Goal: Transaction & Acquisition: Subscribe to service/newsletter

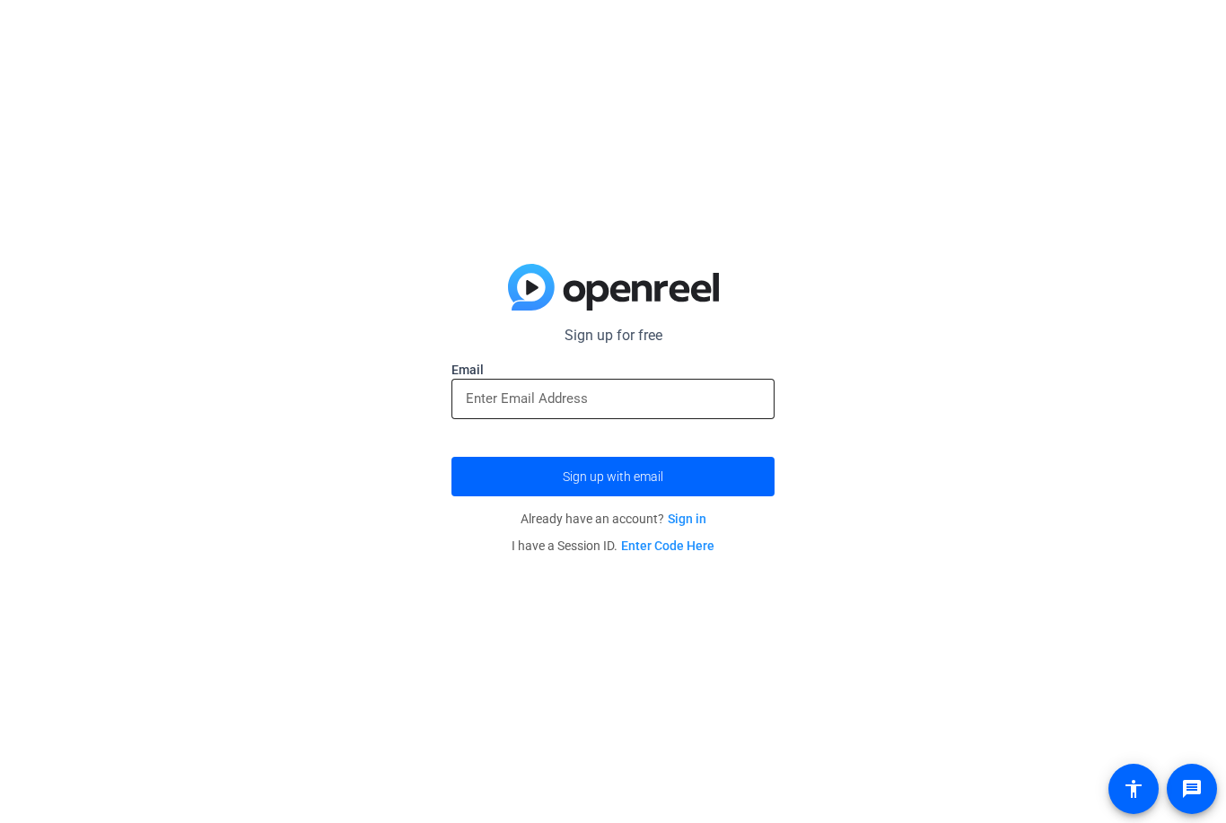
click at [611, 407] on input "email" at bounding box center [613, 399] width 294 height 22
type input "[EMAIL_ADDRESS][DOMAIN_NAME]"
click at [613, 476] on button "Sign up with email" at bounding box center [612, 476] width 323 height 39
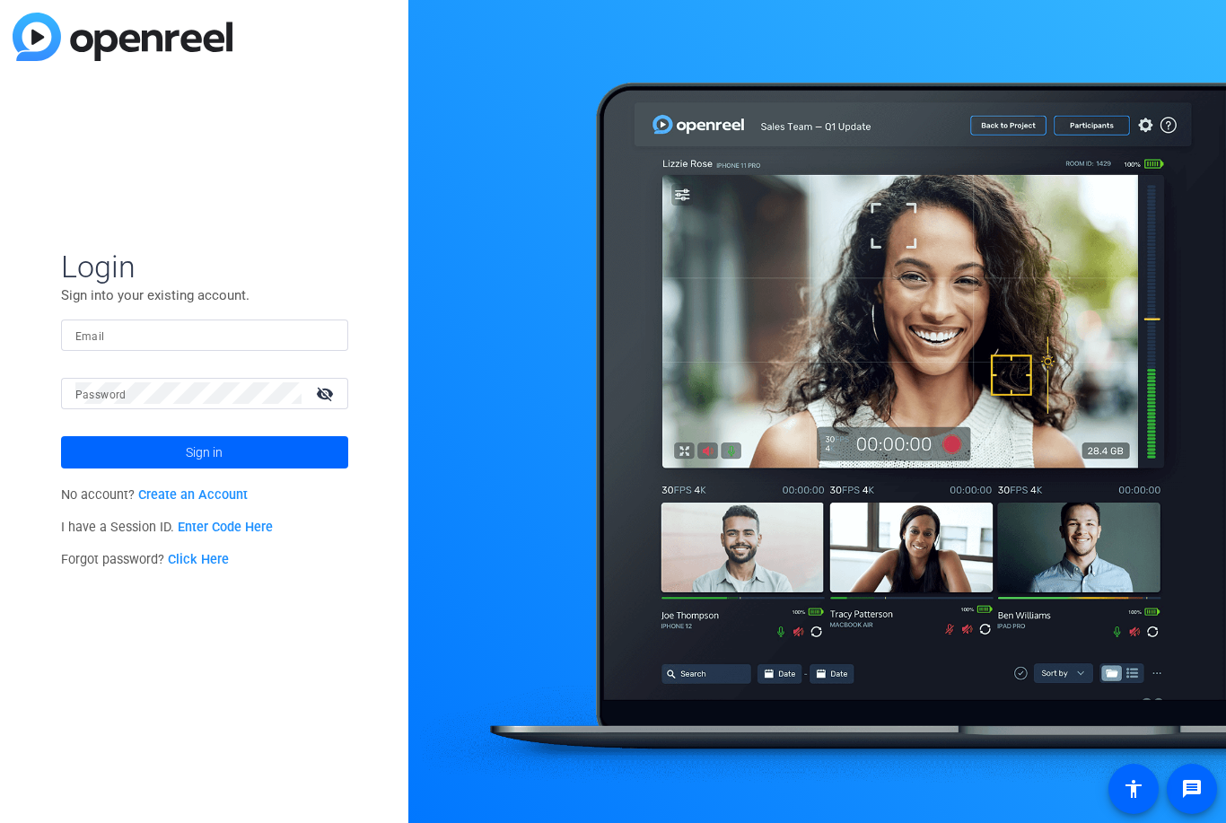
click at [145, 320] on div at bounding box center [204, 335] width 259 height 31
